Goal: Find specific page/section: Find specific page/section

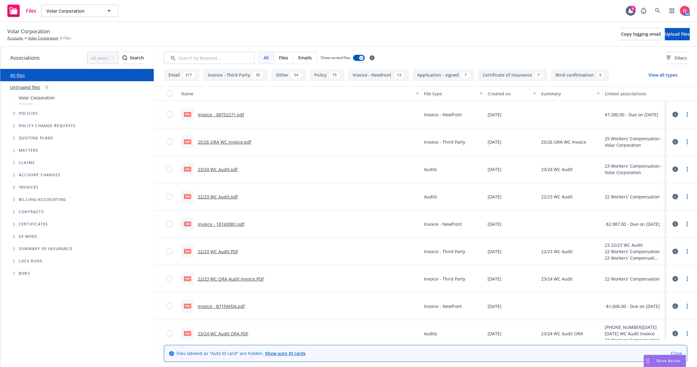
drag, startPoint x: 10, startPoint y: 11, endPoint x: 188, endPoint y: 28, distance: 177.9
click at [194, 32] on div "Volar Corporation Accounts Volar Corporation Files Copy logging email Upload fi…" at bounding box center [348, 34] width 682 height 14
click at [25, 11] on div "Files" at bounding box center [21, 11] width 29 height 12
click at [10, 13] on rect at bounding box center [13, 11] width 12 height 12
click at [15, 36] on link "Accounts" at bounding box center [15, 38] width 16 height 6
